Goal: Transaction & Acquisition: Purchase product/service

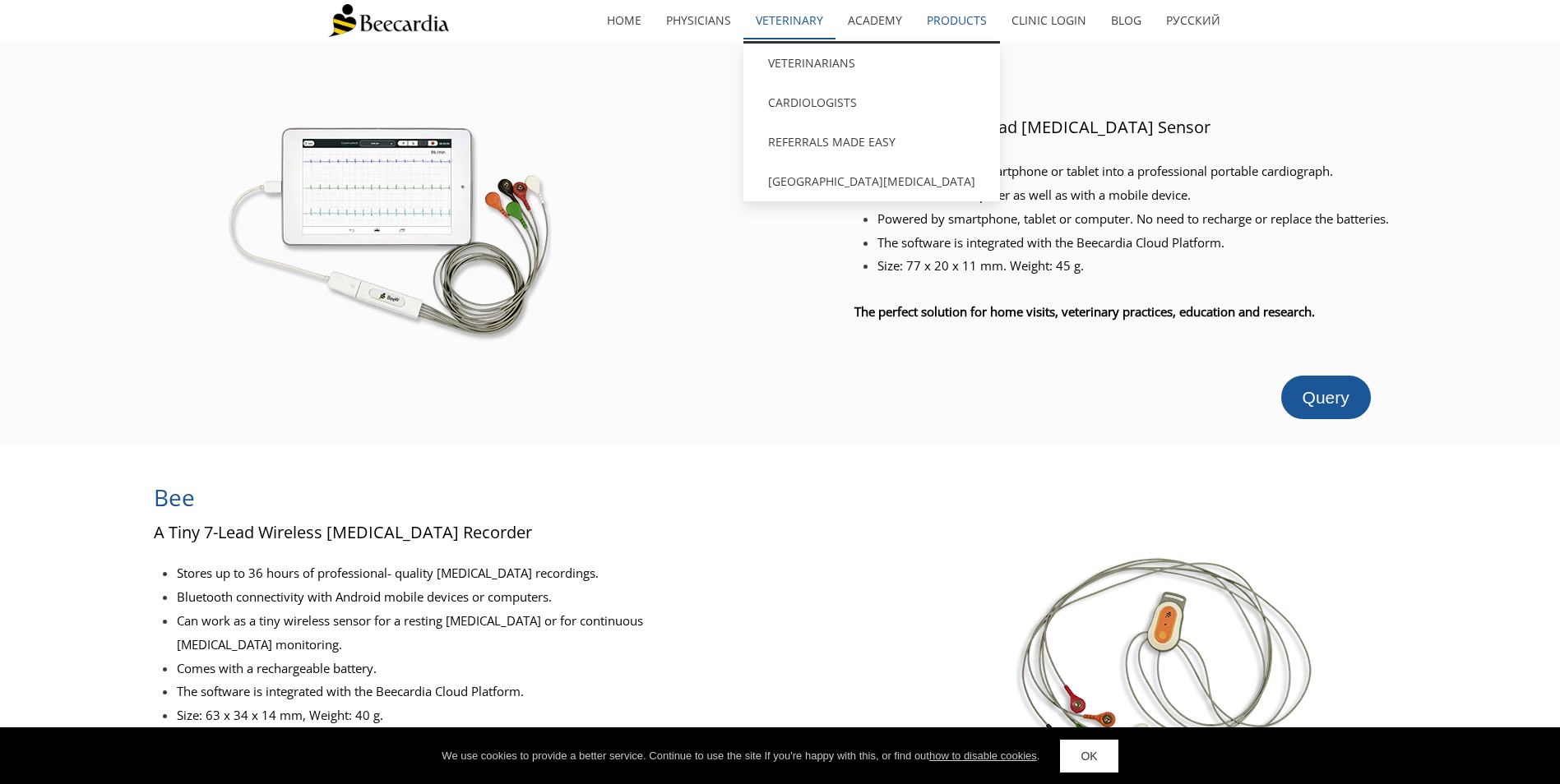
click at [773, 17] on link "Veterinary" at bounding box center [789, 21] width 92 height 37
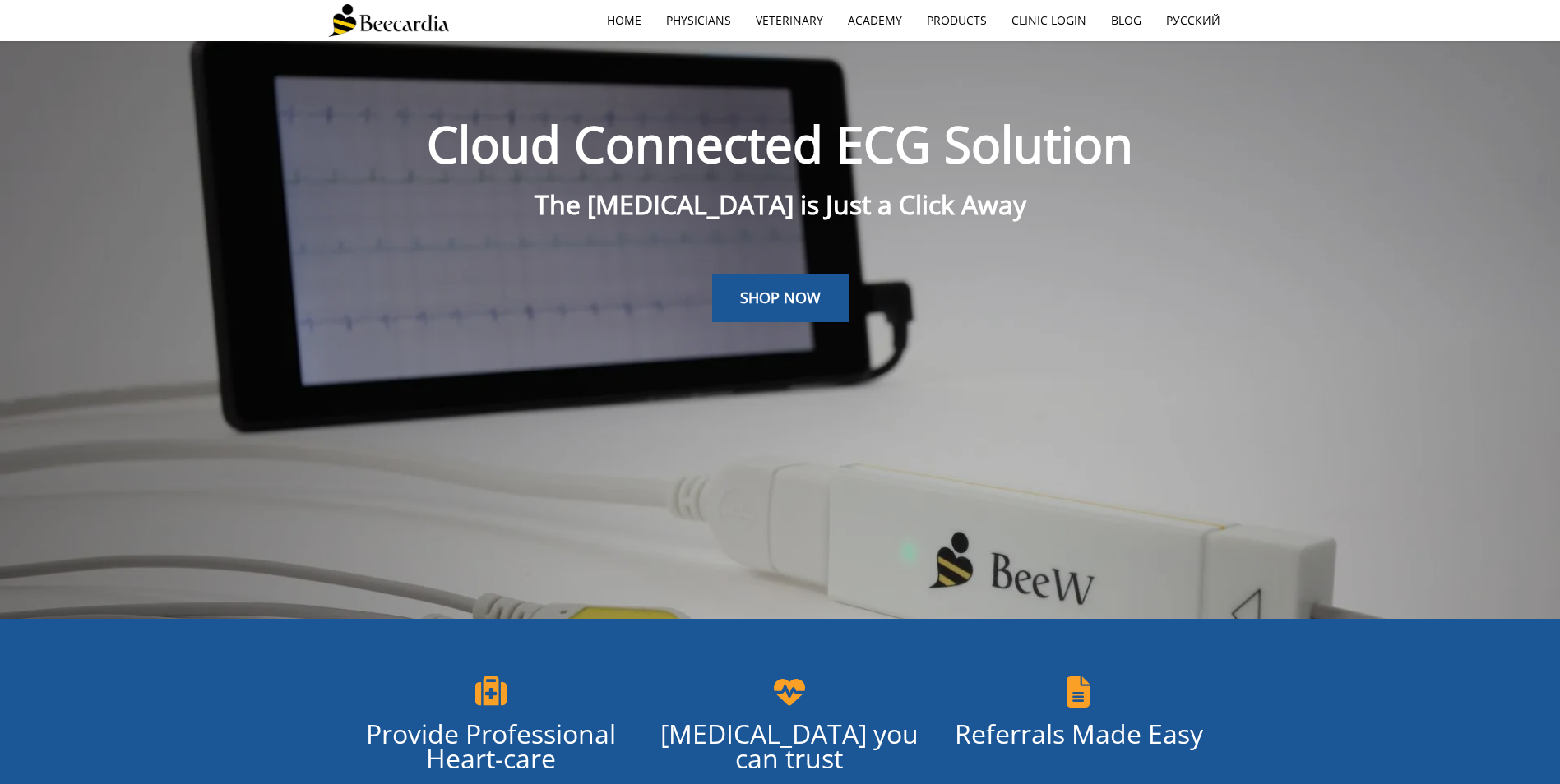
scroll to position [41, 0]
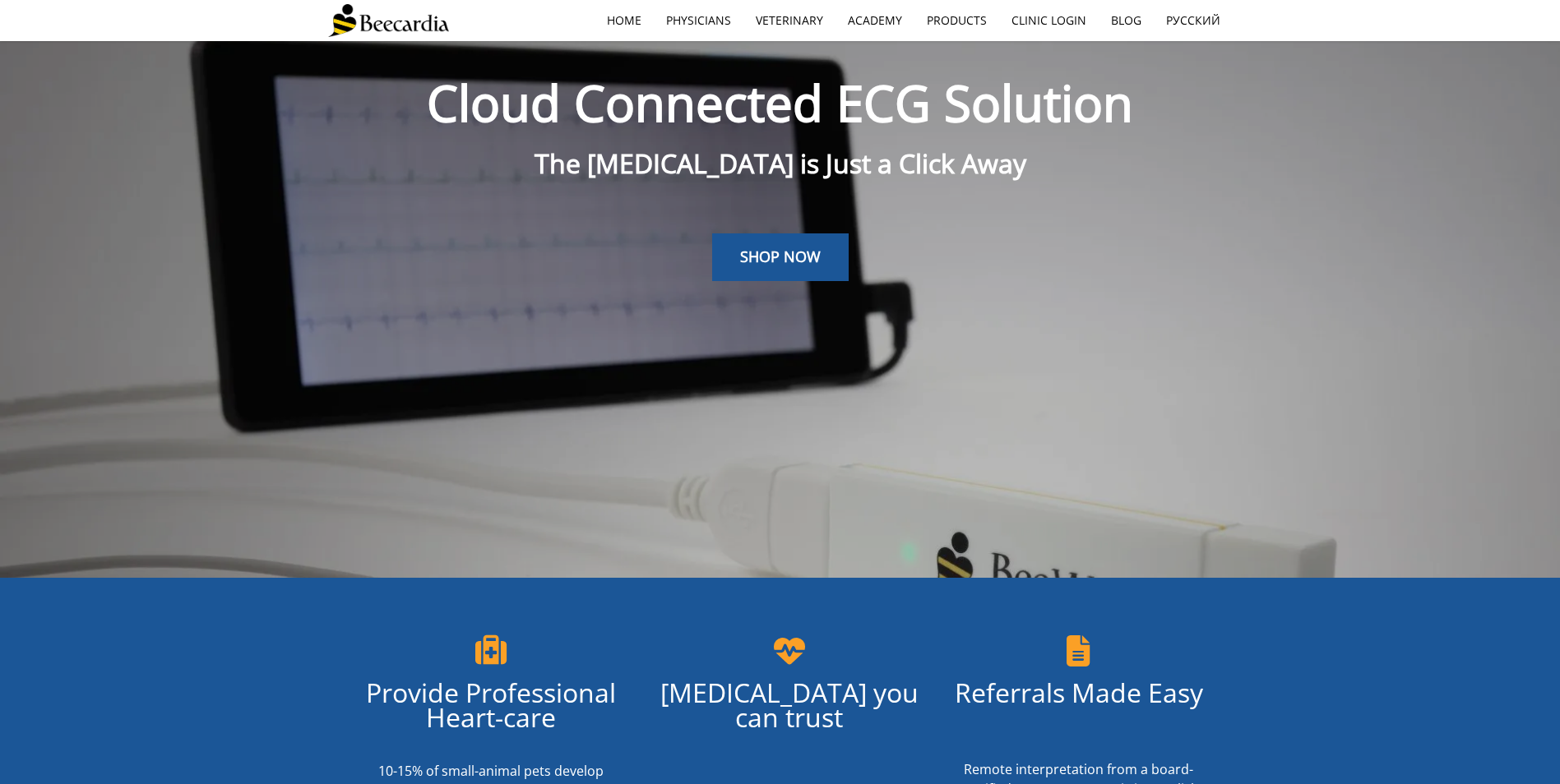
click at [778, 229] on div "SHOP NOW" at bounding box center [780, 235] width 904 height 93
click at [775, 248] on span "SHOP NOW" at bounding box center [780, 256] width 81 height 20
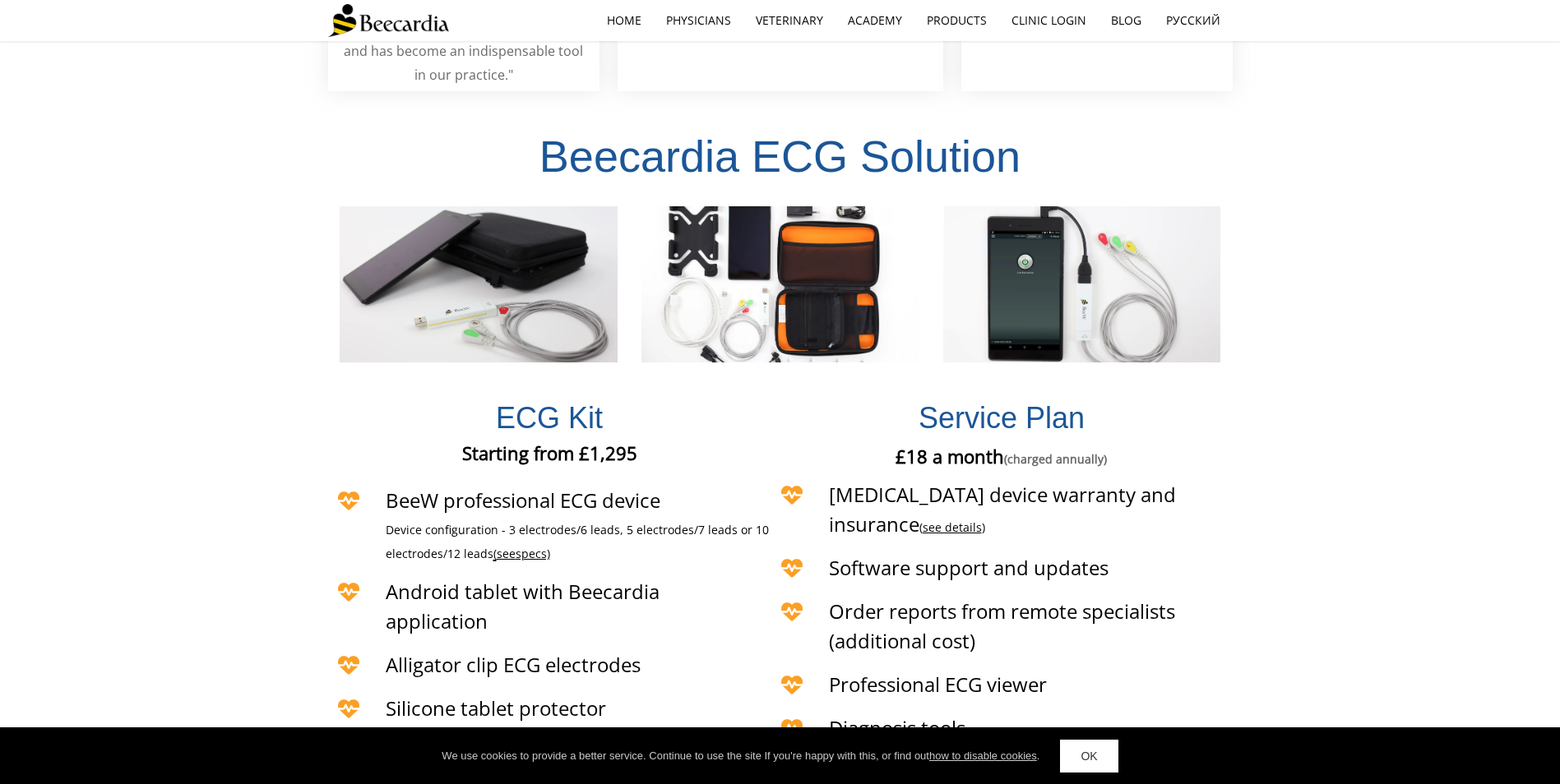
scroll to position [3522, 0]
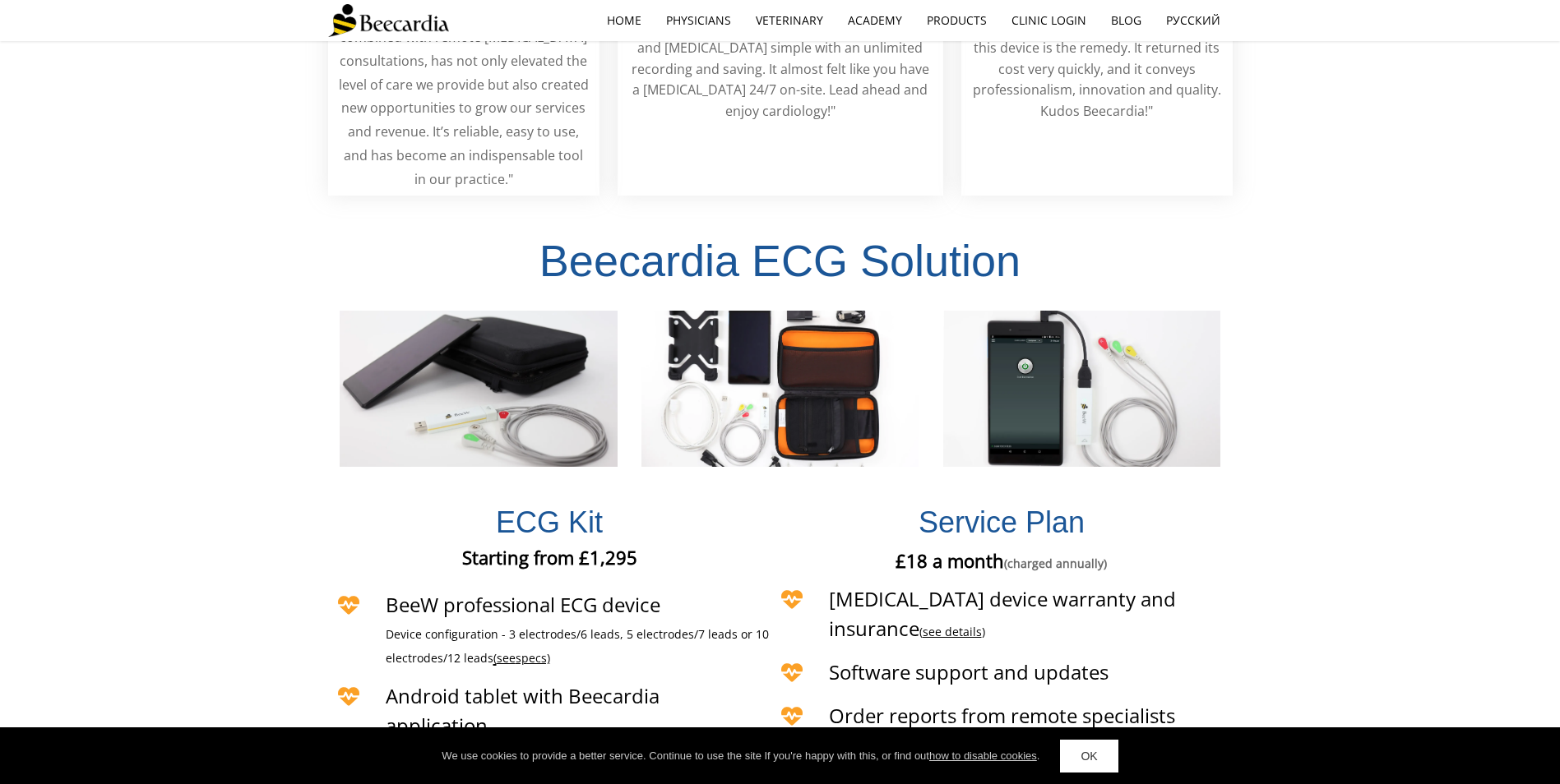
drag, startPoint x: 346, startPoint y: 170, endPoint x: 375, endPoint y: 174, distance: 29.3
click at [375, 224] on h1 "Beecardia ECG Solution" at bounding box center [780, 253] width 904 height 59
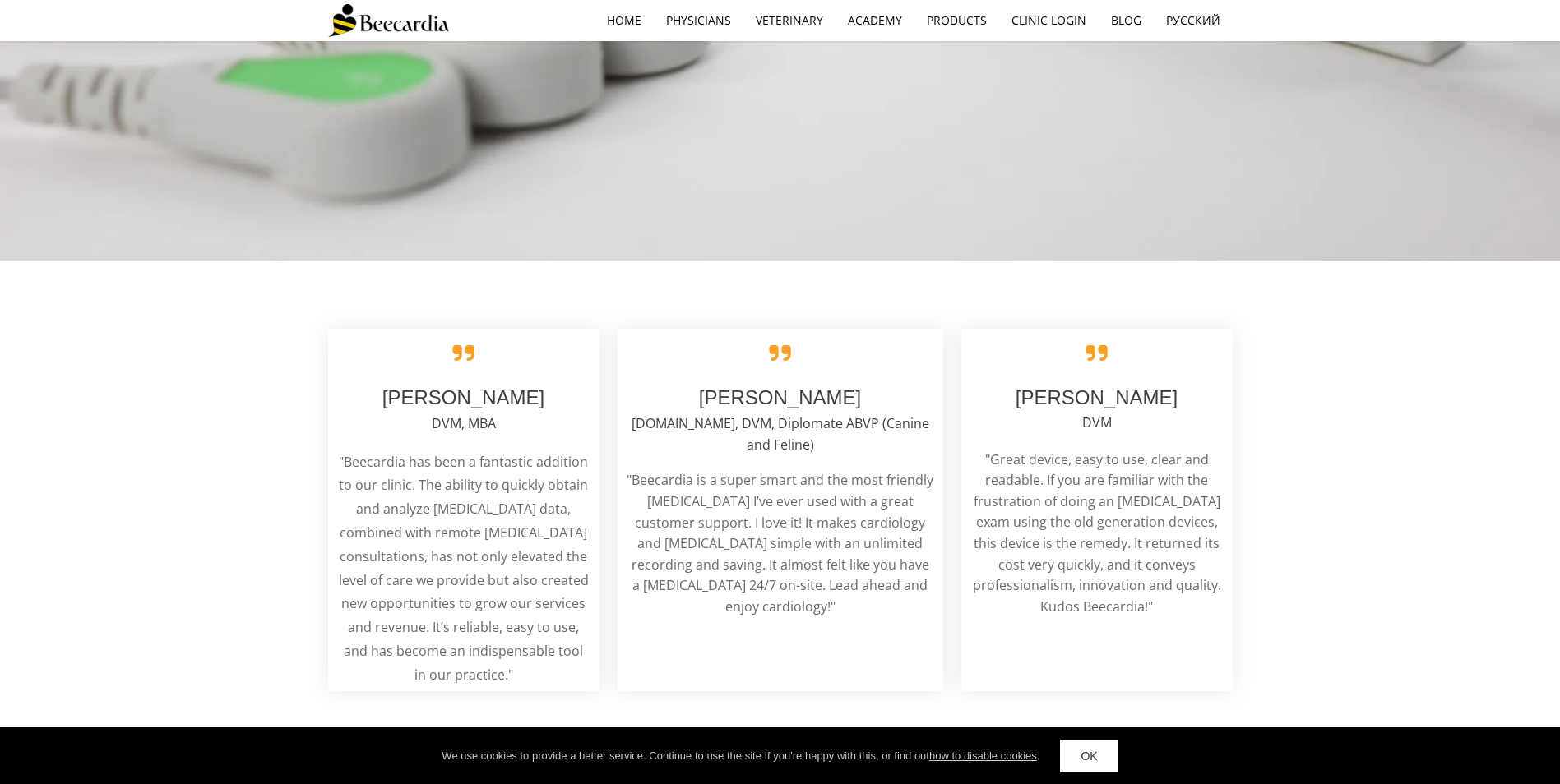
scroll to position [3025, 0]
